Goal: Task Accomplishment & Management: Manage account settings

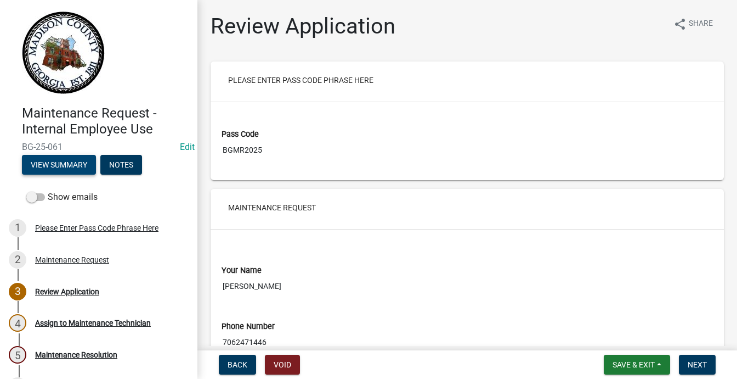
click at [96, 174] on button "View Summary" at bounding box center [59, 165] width 74 height 20
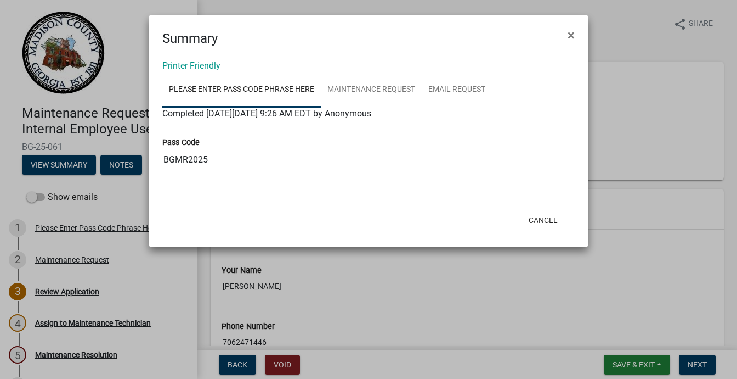
scroll to position [63, 0]
click at [520, 230] on button "Cancel" at bounding box center [543, 220] width 47 height 20
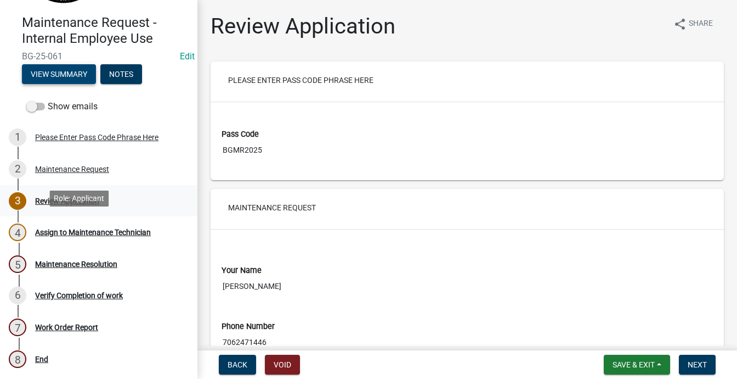
scroll to position [219, 0]
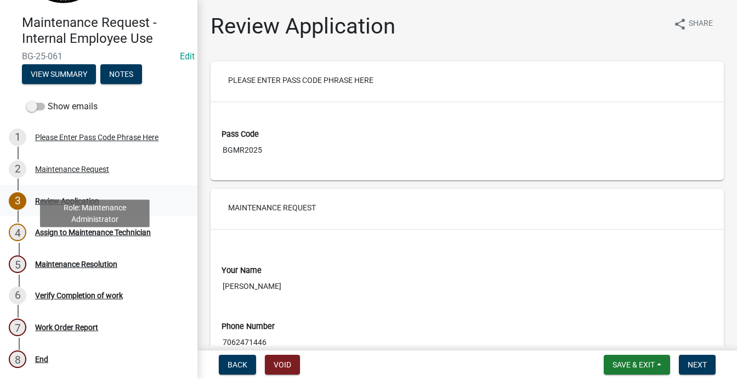
click at [99, 205] on div "Review Application" at bounding box center [67, 201] width 64 height 8
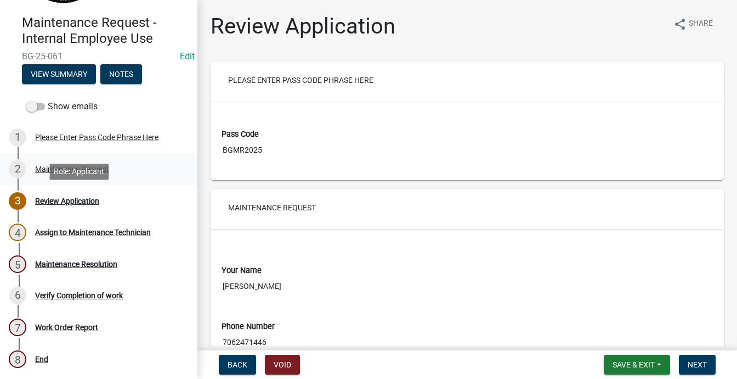
click at [78, 173] on div "Maintenance Request" at bounding box center [72, 169] width 74 height 8
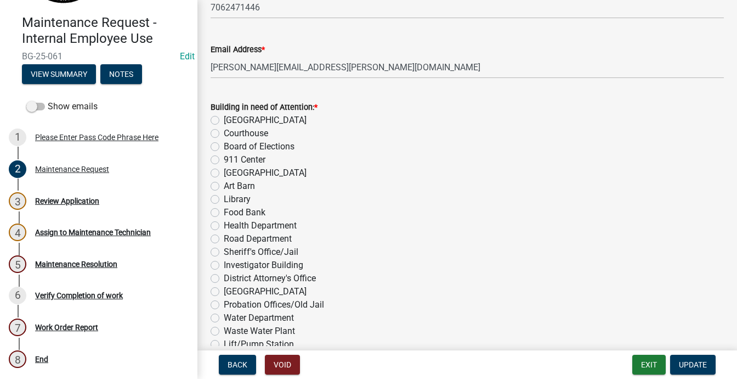
scroll to position [0, 0]
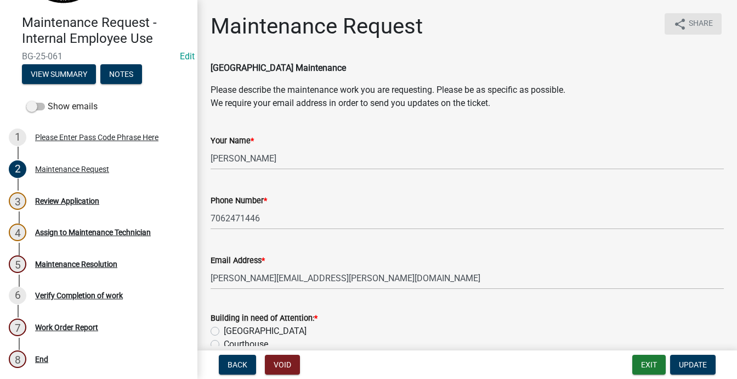
click at [674, 27] on icon "share" at bounding box center [680, 24] width 13 height 13
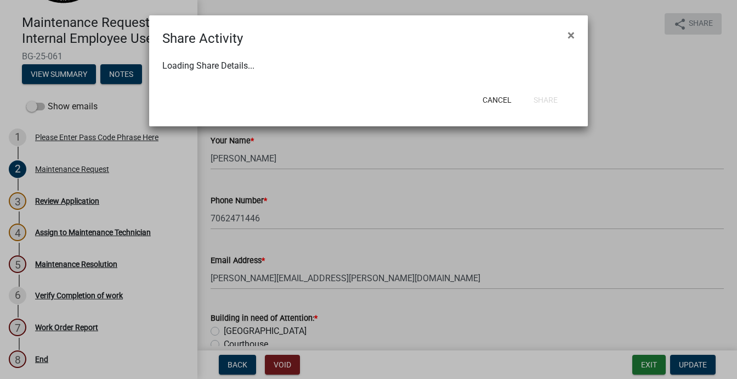
select select "1"
select select "0"
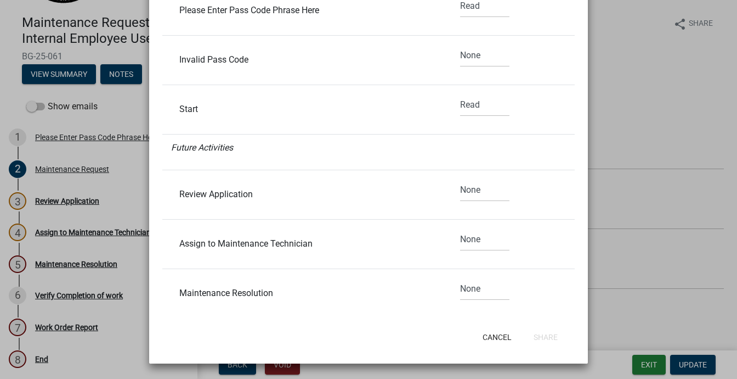
scroll to position [165, 0]
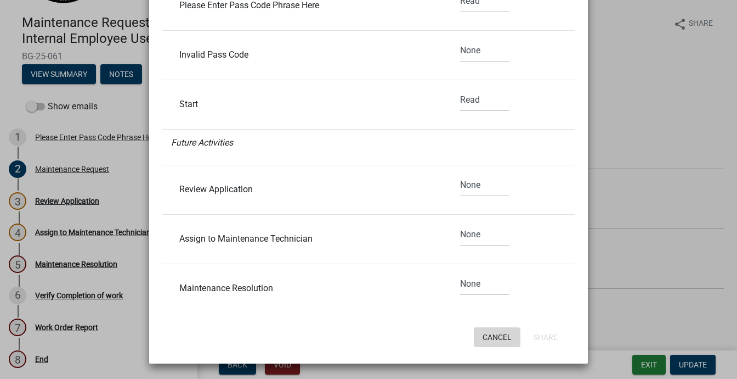
click at [474, 339] on button "Cancel" at bounding box center [497, 337] width 47 height 20
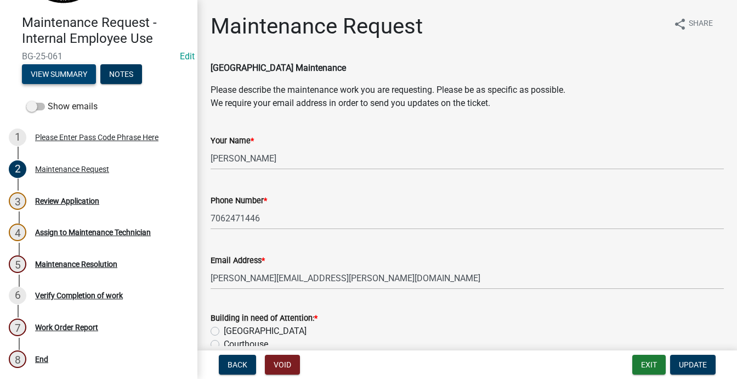
click at [93, 64] on button "View Summary" at bounding box center [59, 74] width 74 height 20
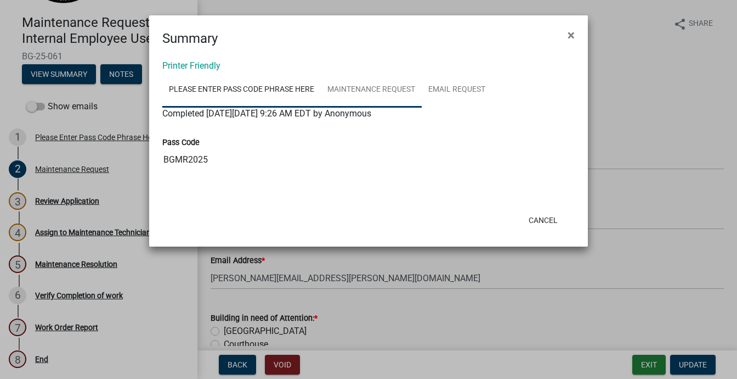
click at [422, 108] on link "Maintenance Request" at bounding box center [371, 89] width 101 height 35
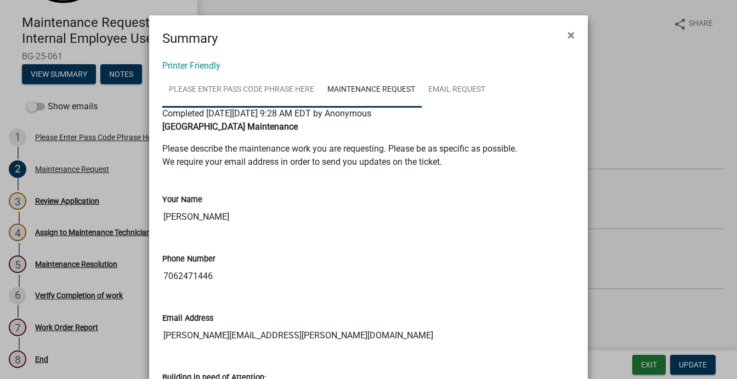
click at [243, 108] on link "Please Enter Pass Code Phrase Here" at bounding box center [241, 89] width 159 height 35
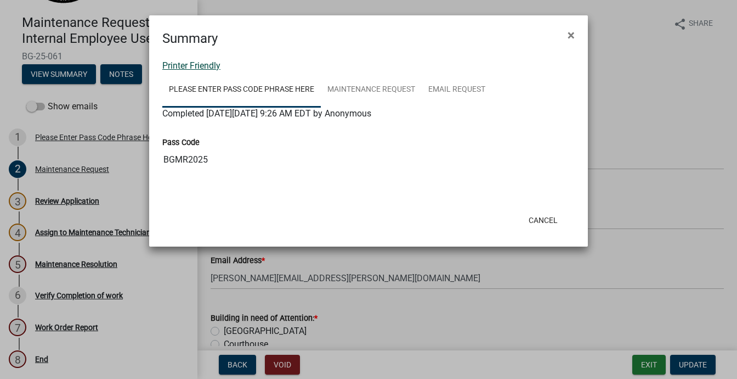
click at [208, 71] on link "Printer Friendly" at bounding box center [191, 65] width 58 height 10
click at [559, 45] on button "×" at bounding box center [571, 35] width 25 height 31
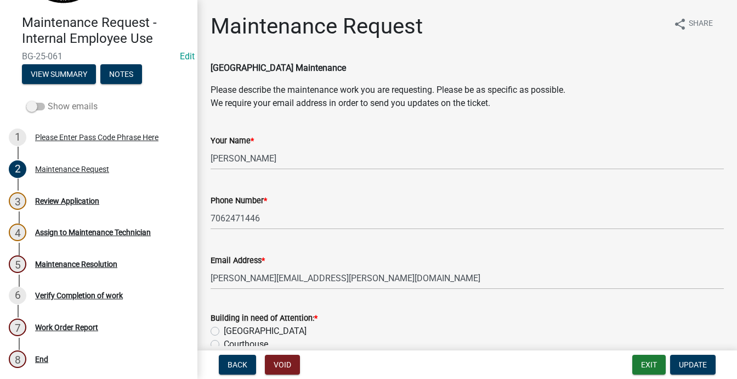
click at [45, 110] on span at bounding box center [35, 107] width 19 height 8
click at [48, 100] on input "Show emails" at bounding box center [48, 100] width 0 height 0
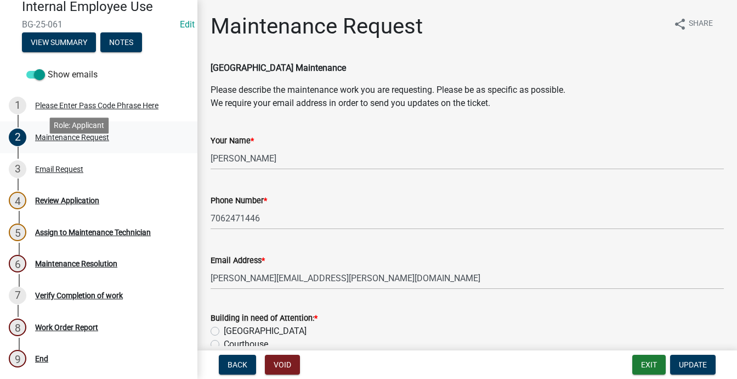
scroll to position [329, 0]
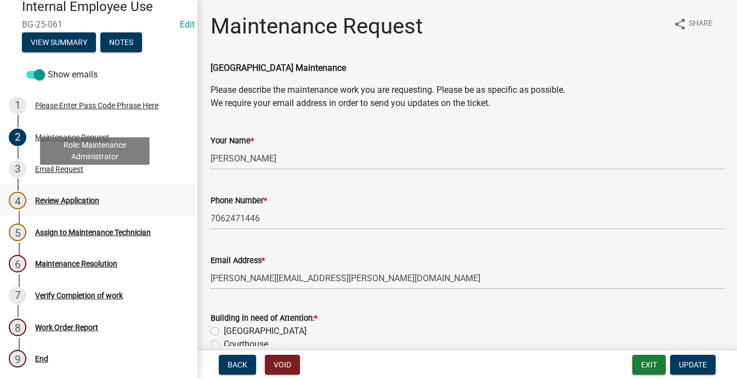
click at [73, 196] on div "Review Application" at bounding box center [67, 200] width 64 height 8
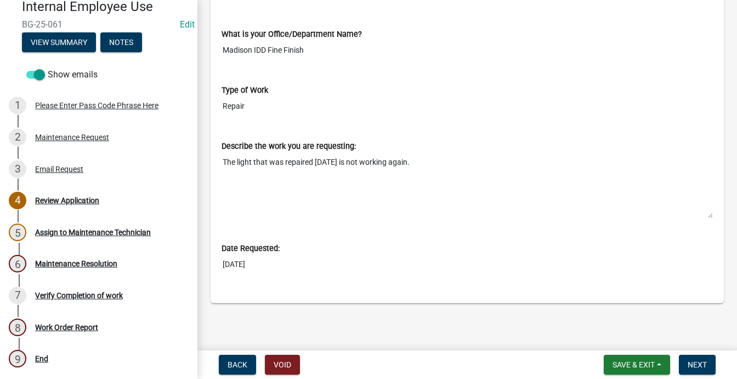
scroll to position [604, 0]
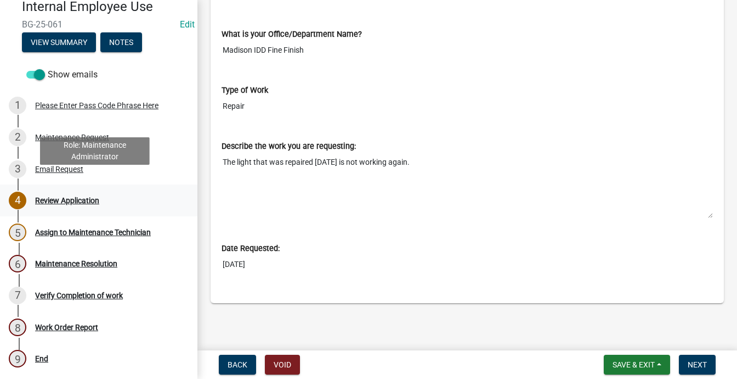
click at [99, 196] on div "Review Application" at bounding box center [67, 200] width 64 height 8
click at [99, 197] on div "Review Application" at bounding box center [67, 200] width 64 height 8
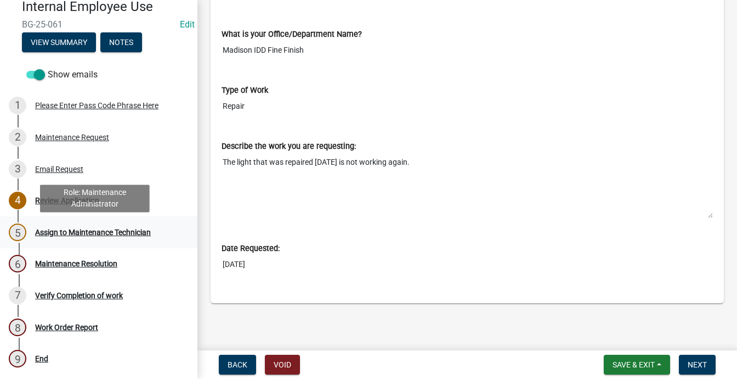
click at [89, 236] on div "Assign to Maintenance Technician" at bounding box center [93, 232] width 116 height 8
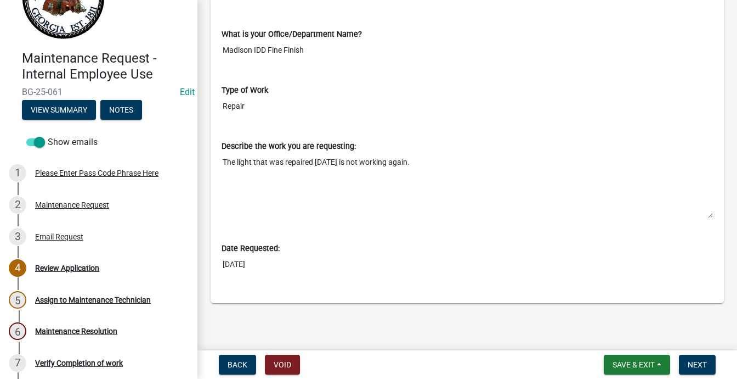
scroll to position [0, 0]
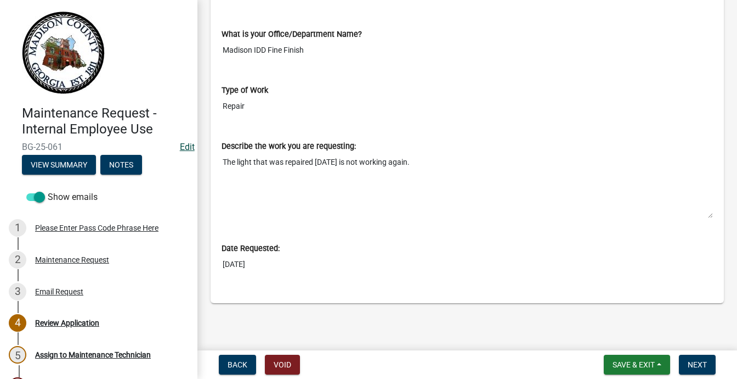
click at [181, 152] on link "Edit" at bounding box center [187, 147] width 15 height 10
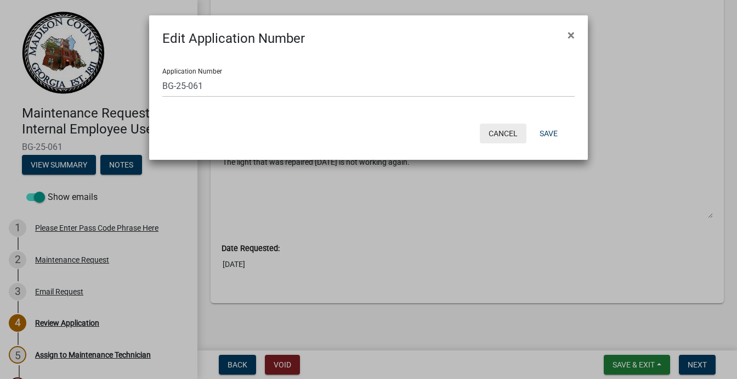
click at [483, 143] on button "Cancel" at bounding box center [503, 133] width 47 height 20
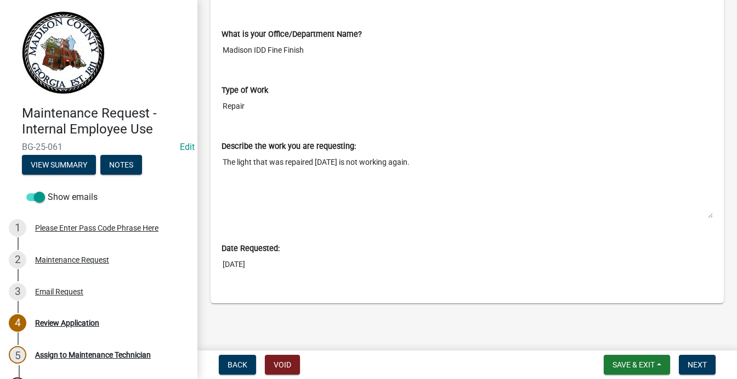
scroll to position [0, 4]
click at [100, 174] on button "Notes" at bounding box center [121, 165] width 42 height 20
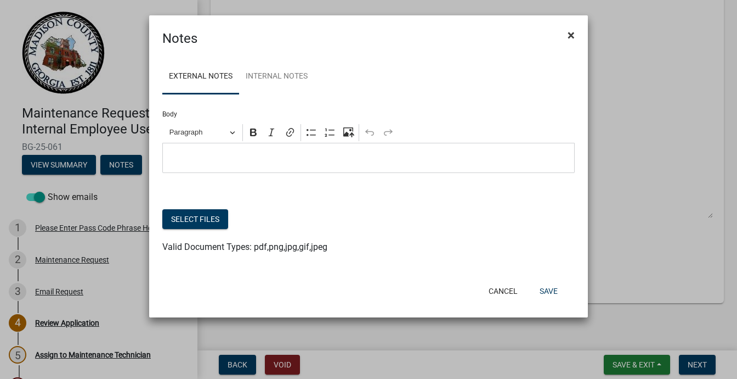
click at [568, 43] on span "×" at bounding box center [571, 34] width 7 height 15
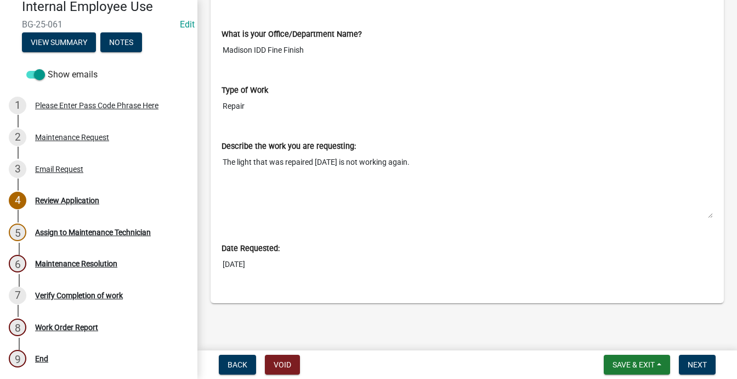
scroll to position [604, 0]
click at [625, 354] on button "Save & Exit" at bounding box center [637, 364] width 66 height 20
click at [583, 314] on button "Save & Exit" at bounding box center [627, 326] width 88 height 26
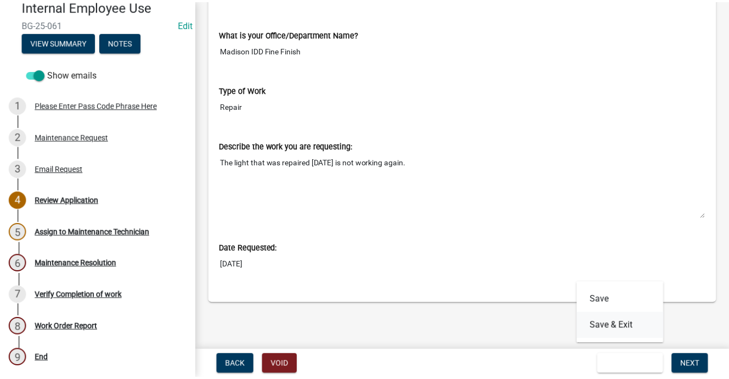
scroll to position [0, 0]
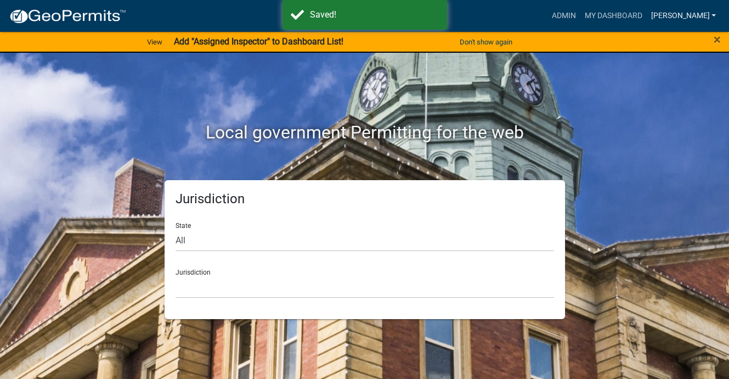
click at [678, 22] on link "[PERSON_NAME]" at bounding box center [683, 15] width 74 height 21
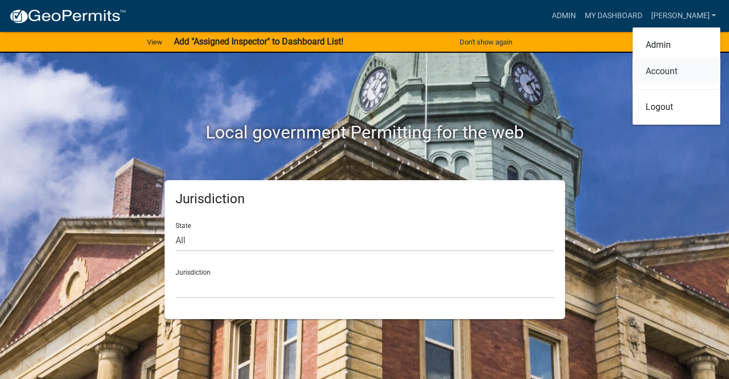
click at [647, 84] on link "Account" at bounding box center [677, 71] width 88 height 26
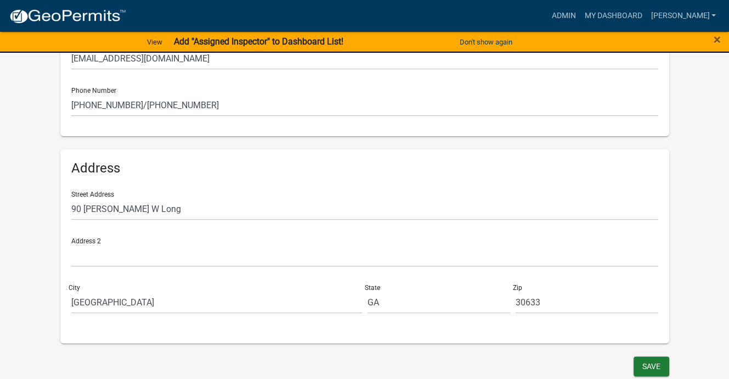
scroll to position [384, 0]
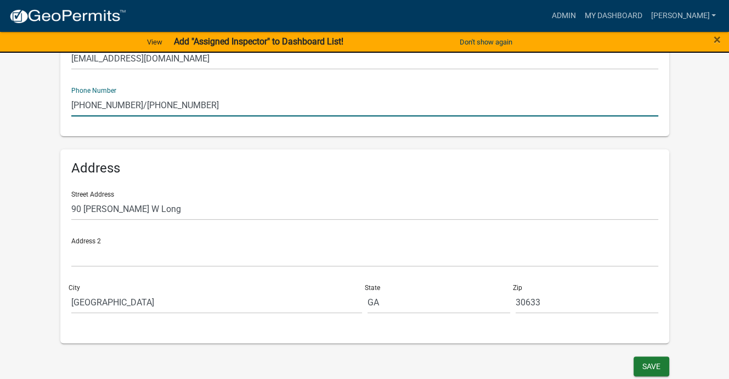
click at [155, 116] on input "706-795-6299/706-983-1036" at bounding box center [364, 105] width 587 height 22
type input "706-795-6415/706-983-1036"
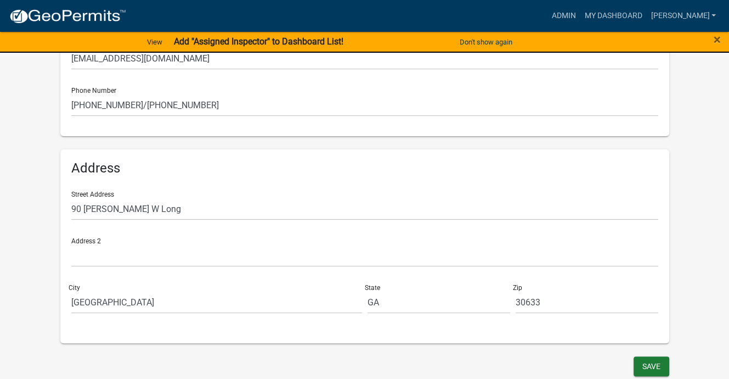
click at [614, 356] on div "Save" at bounding box center [364, 367] width 625 height 22
click at [634, 356] on button "Save" at bounding box center [652, 366] width 36 height 20
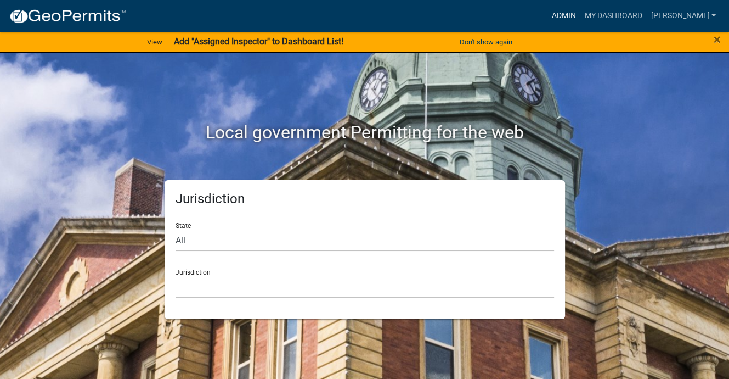
click at [547, 22] on link "Admin" at bounding box center [563, 15] width 33 height 21
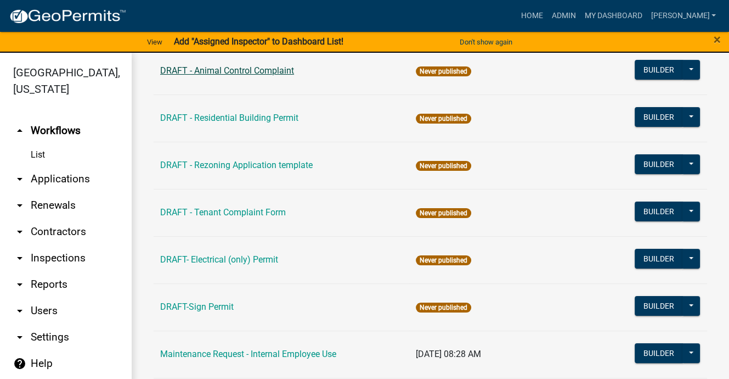
scroll to position [165, 0]
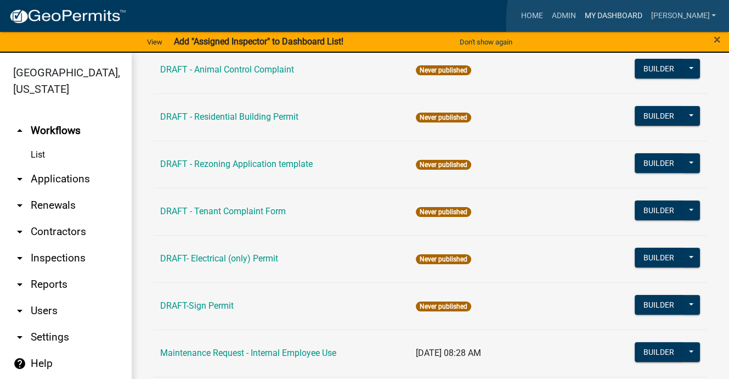
click at [631, 21] on link "My Dashboard" at bounding box center [613, 15] width 66 height 21
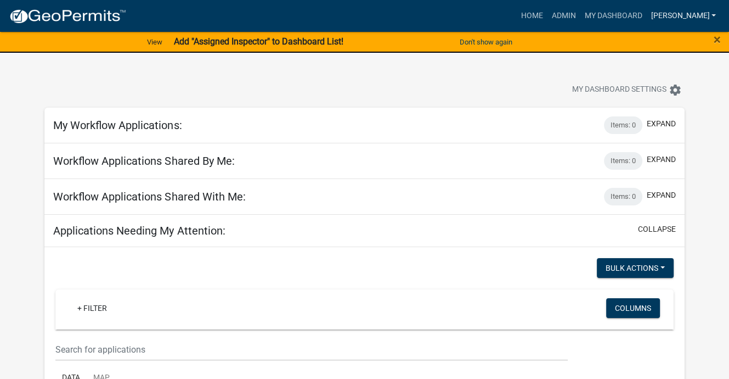
click at [674, 26] on link "[PERSON_NAME]" at bounding box center [683, 15] width 74 height 21
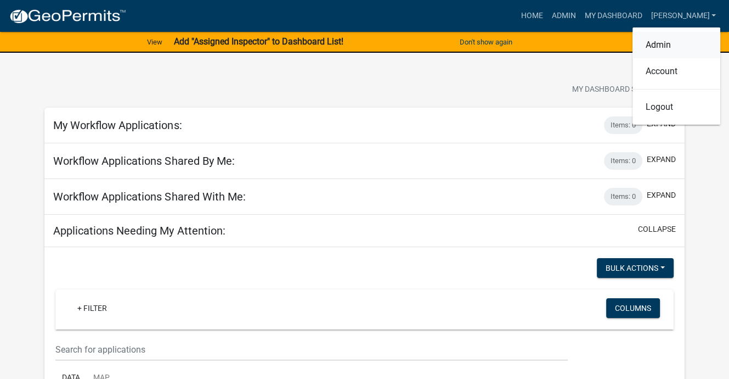
click at [633, 58] on link "Admin" at bounding box center [677, 45] width 88 height 26
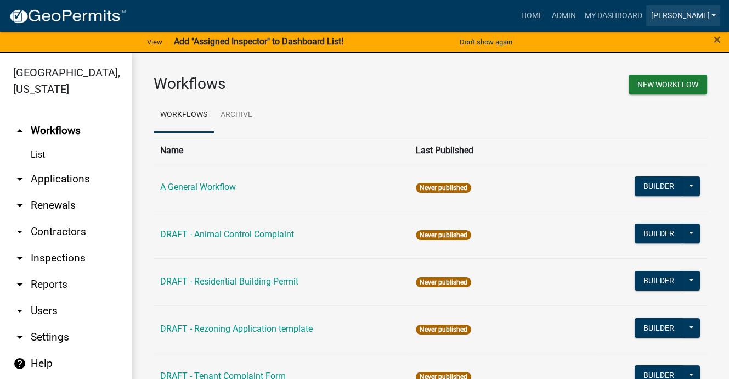
click at [675, 26] on link "[PERSON_NAME]" at bounding box center [683, 15] width 74 height 21
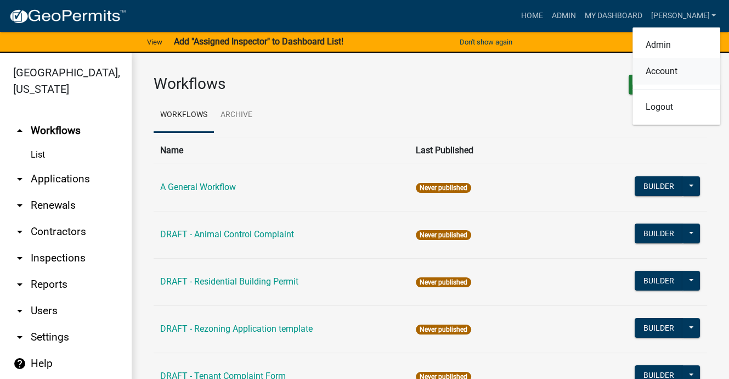
click at [634, 84] on link "Account" at bounding box center [677, 71] width 88 height 26
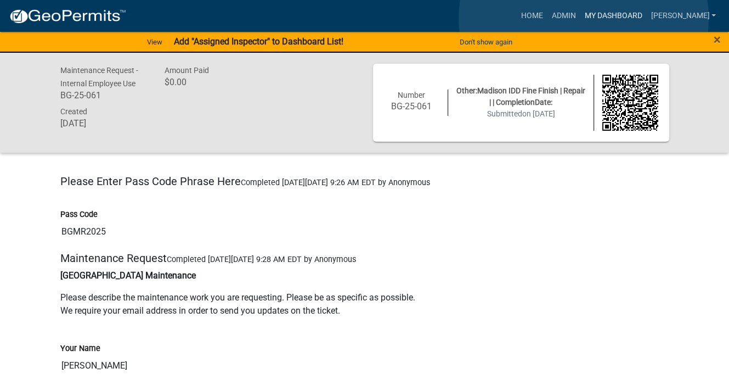
click at [584, 19] on link "My Dashboard" at bounding box center [613, 15] width 66 height 21
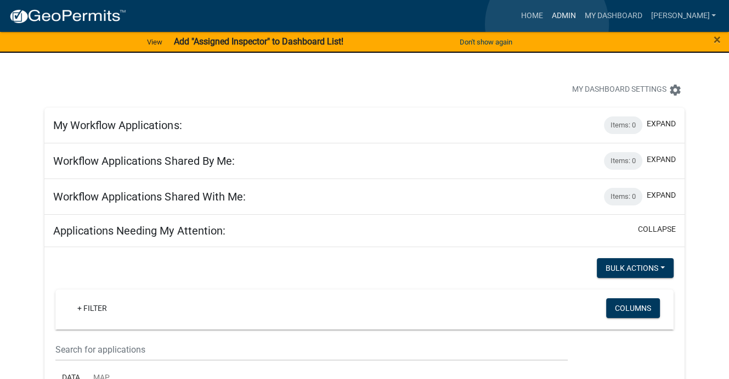
click at [547, 24] on link "Admin" at bounding box center [563, 15] width 33 height 21
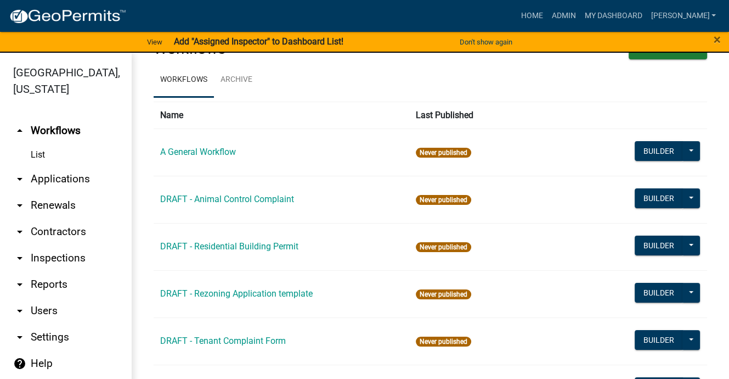
scroll to position [55, 0]
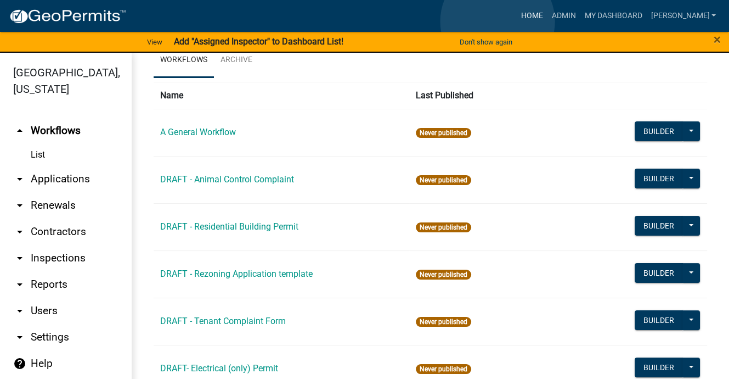
click at [516, 21] on link "Home" at bounding box center [531, 15] width 31 height 21
